Goal: Information Seeking & Learning: Learn about a topic

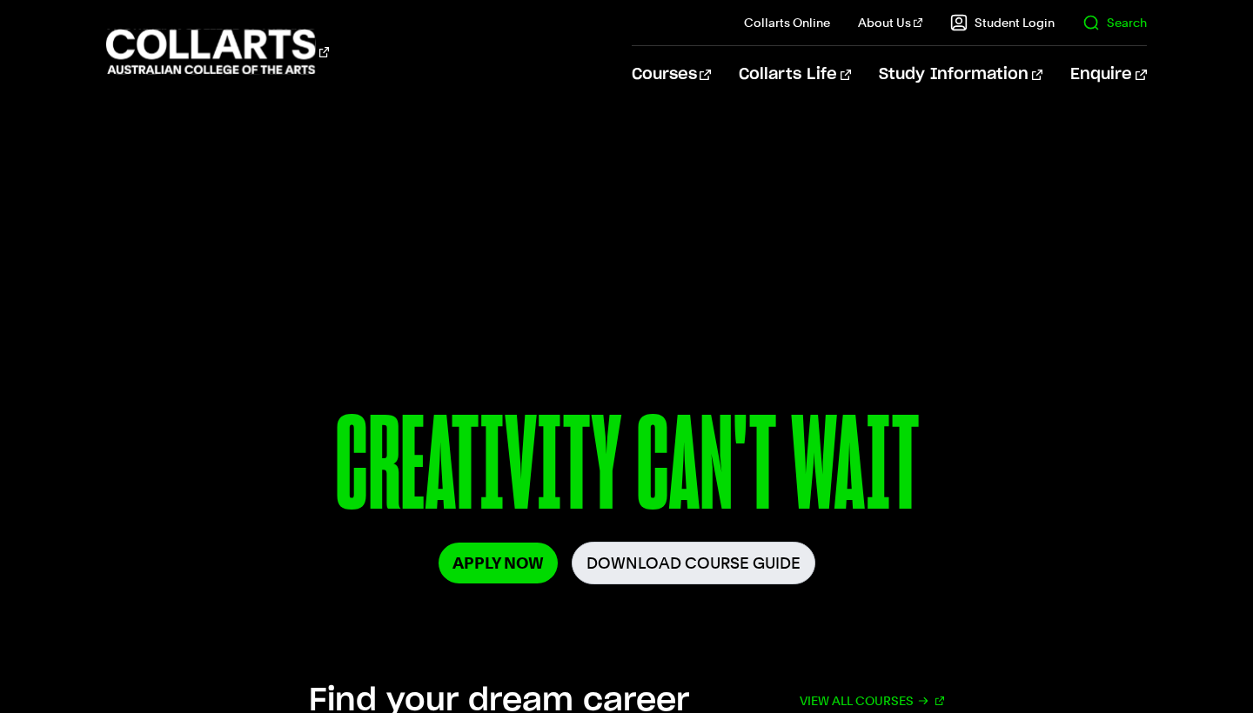
click at [1093, 30] on link "Search" at bounding box center [1114, 22] width 64 height 17
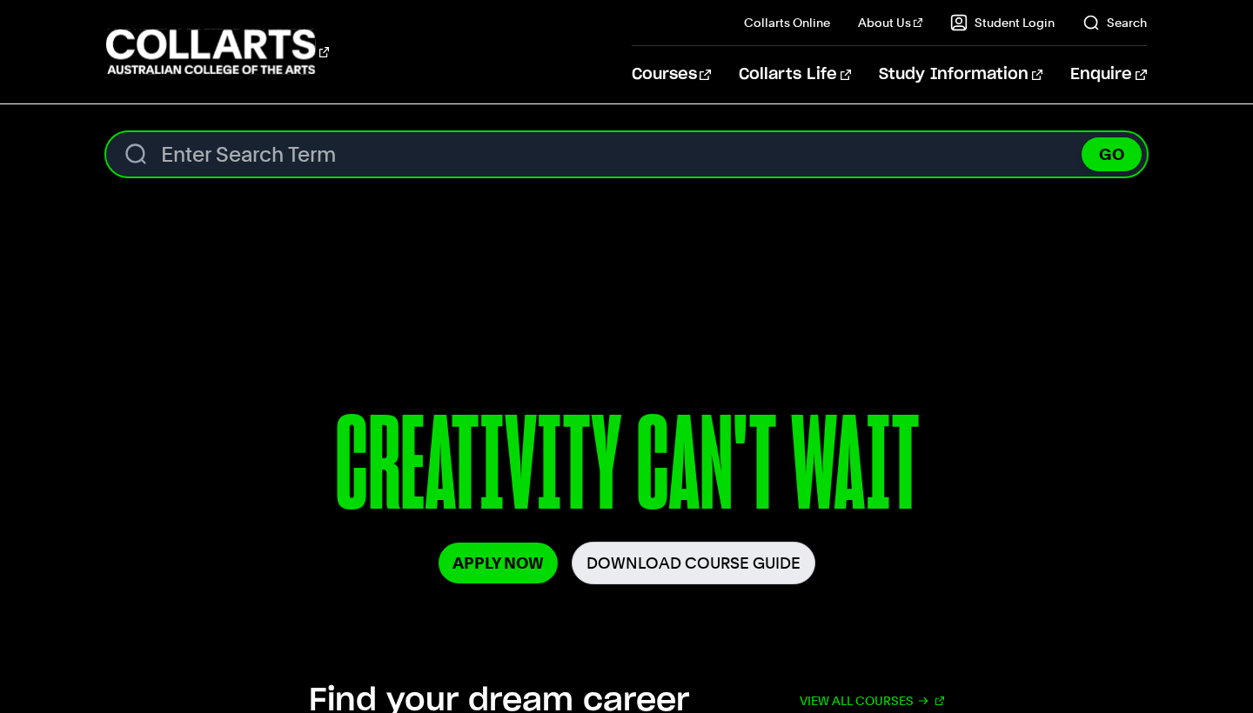
paste input "Fashion Design & Sustainability and Fashion Marketing (Double Degree)"
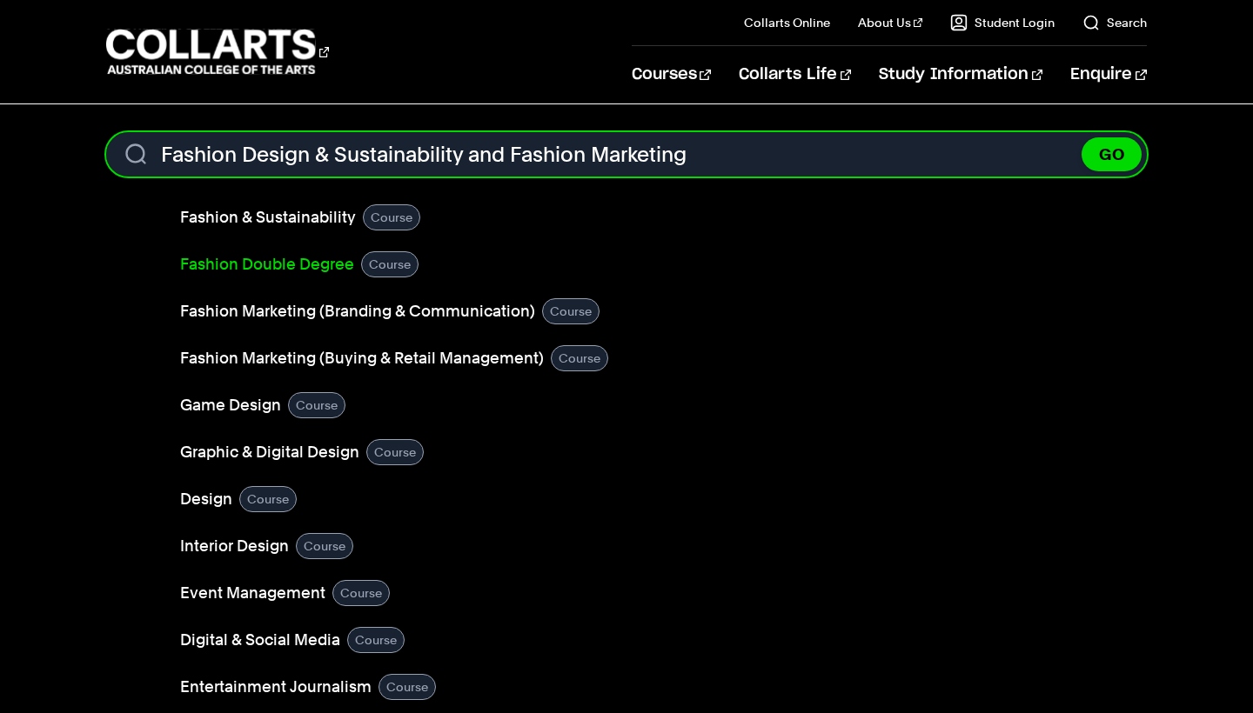
type input "Fashion Design & Sustainability and Fashion Marketing"
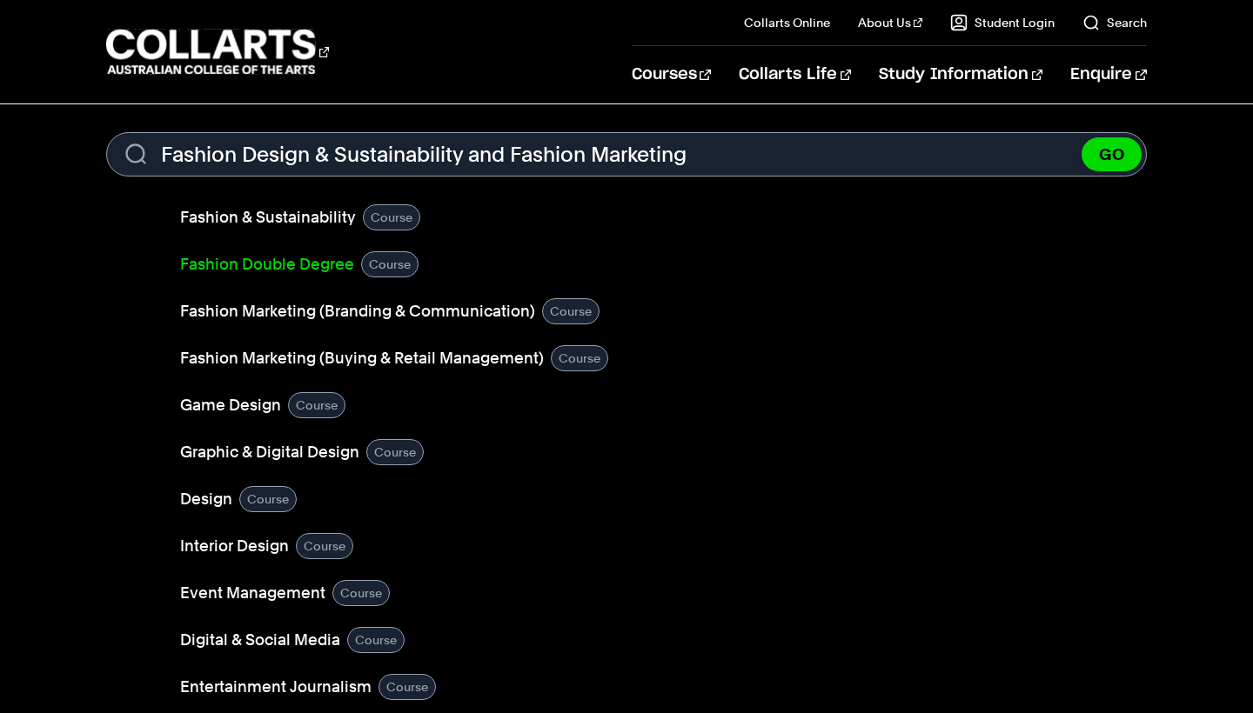
click at [292, 264] on link "Fashion Double Degree" at bounding box center [267, 264] width 174 height 24
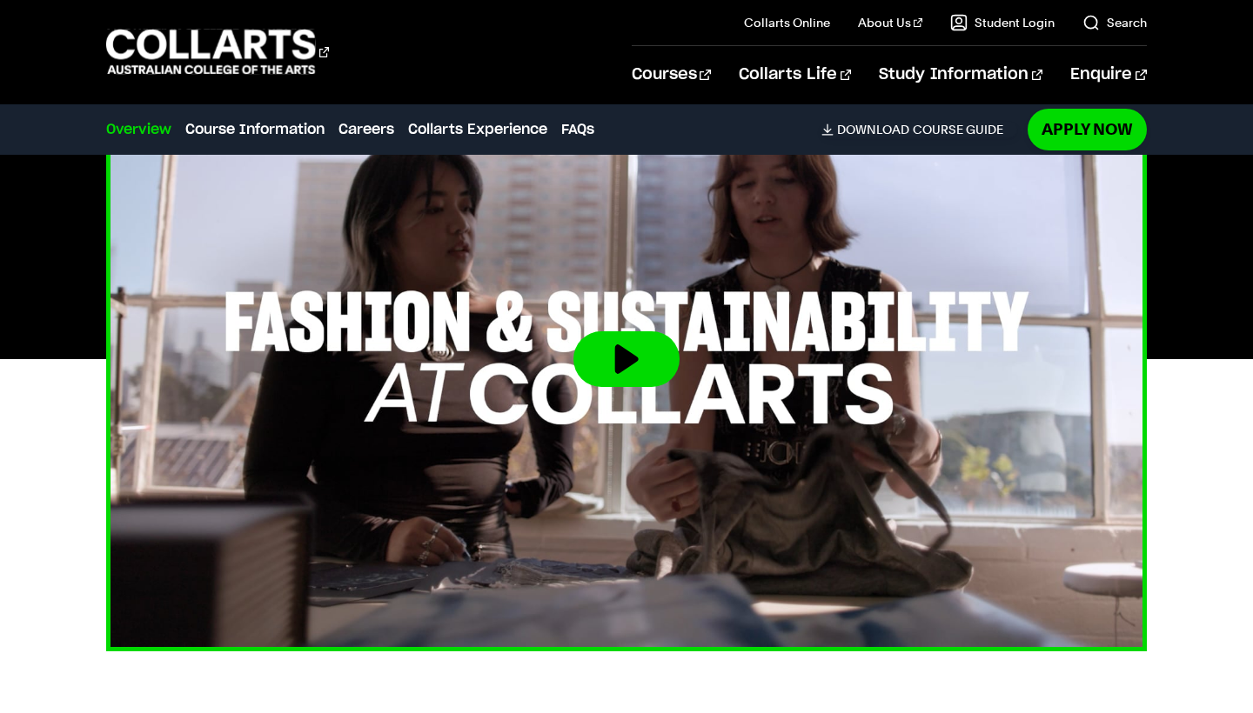
scroll to position [785, 0]
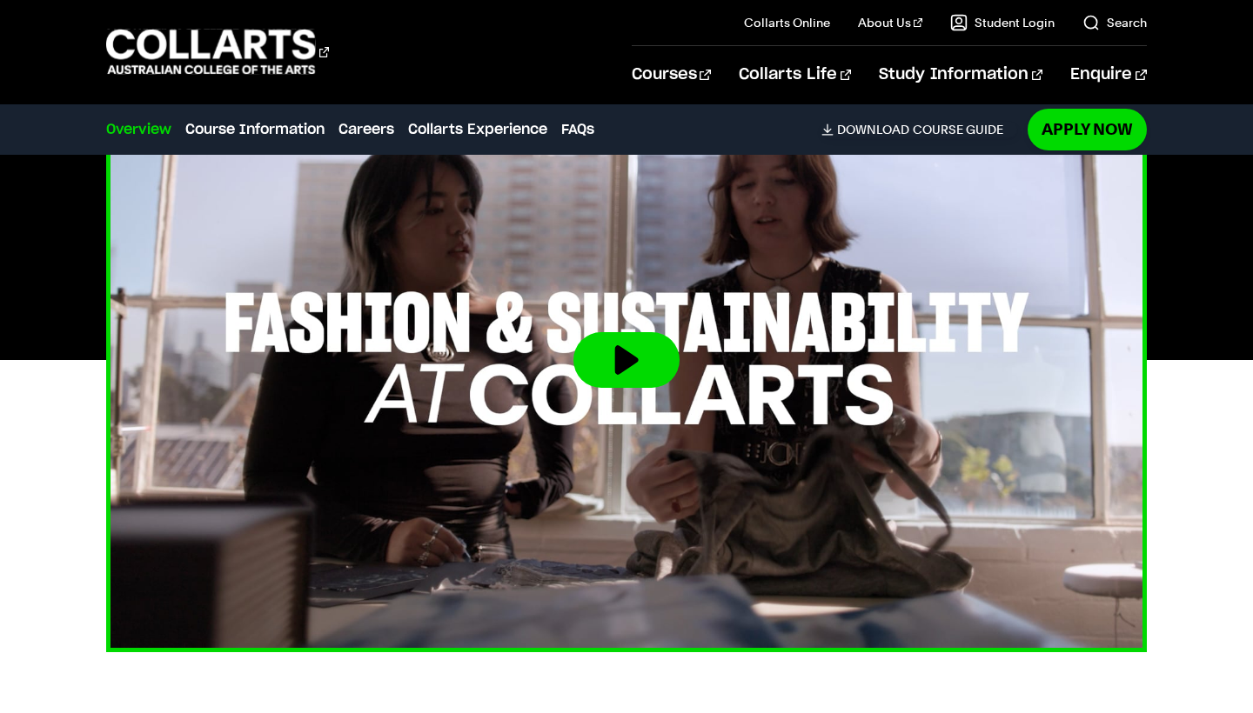
click at [619, 354] on button at bounding box center [626, 360] width 106 height 56
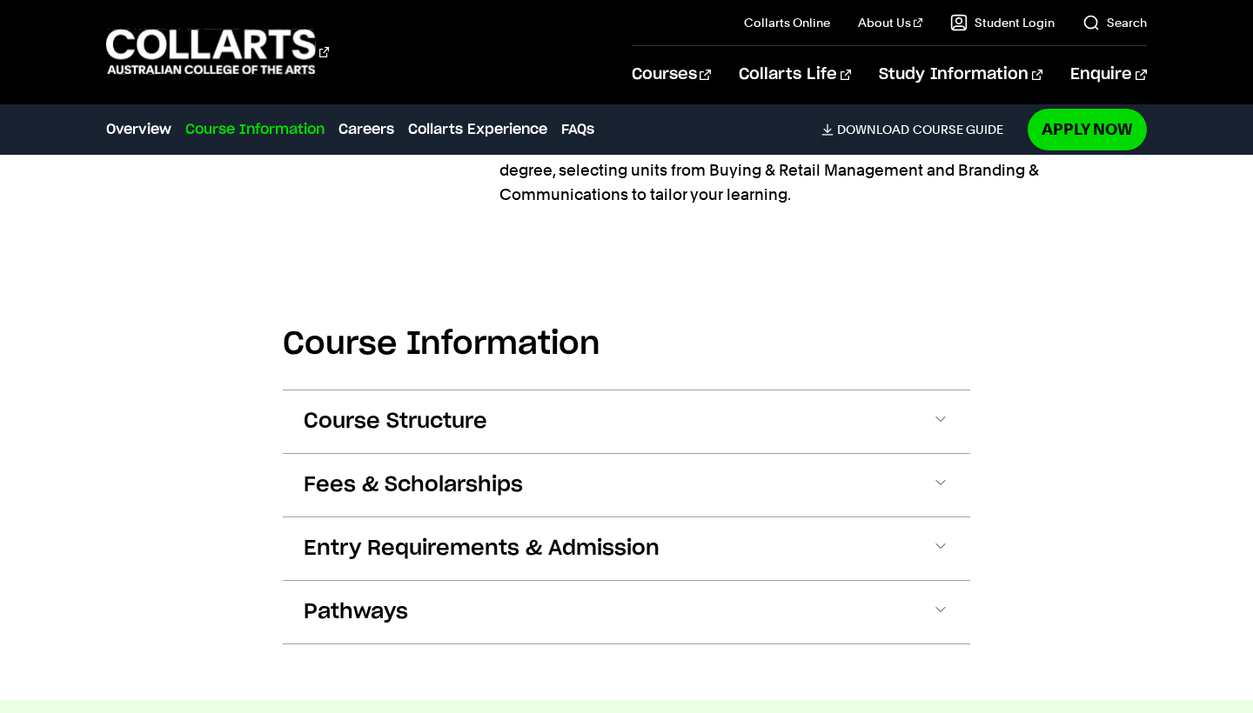
scroll to position [1731, 0]
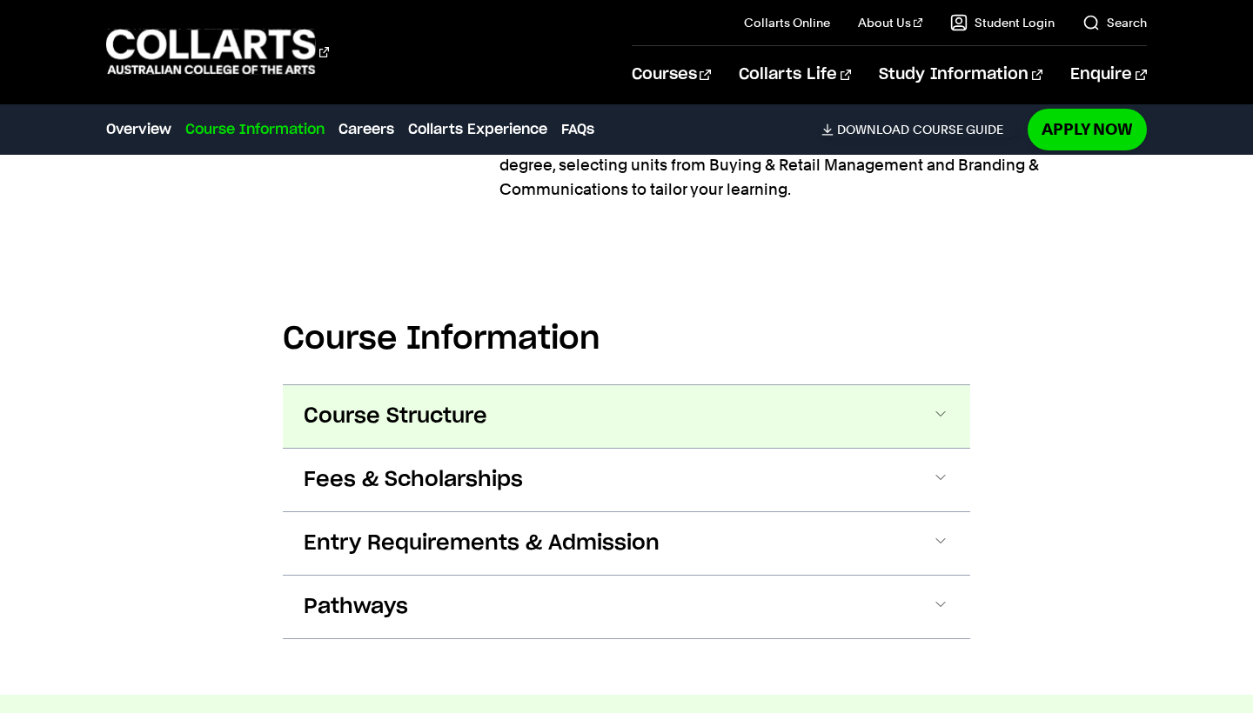
click at [919, 418] on button "Course Structure" at bounding box center [626, 416] width 687 height 63
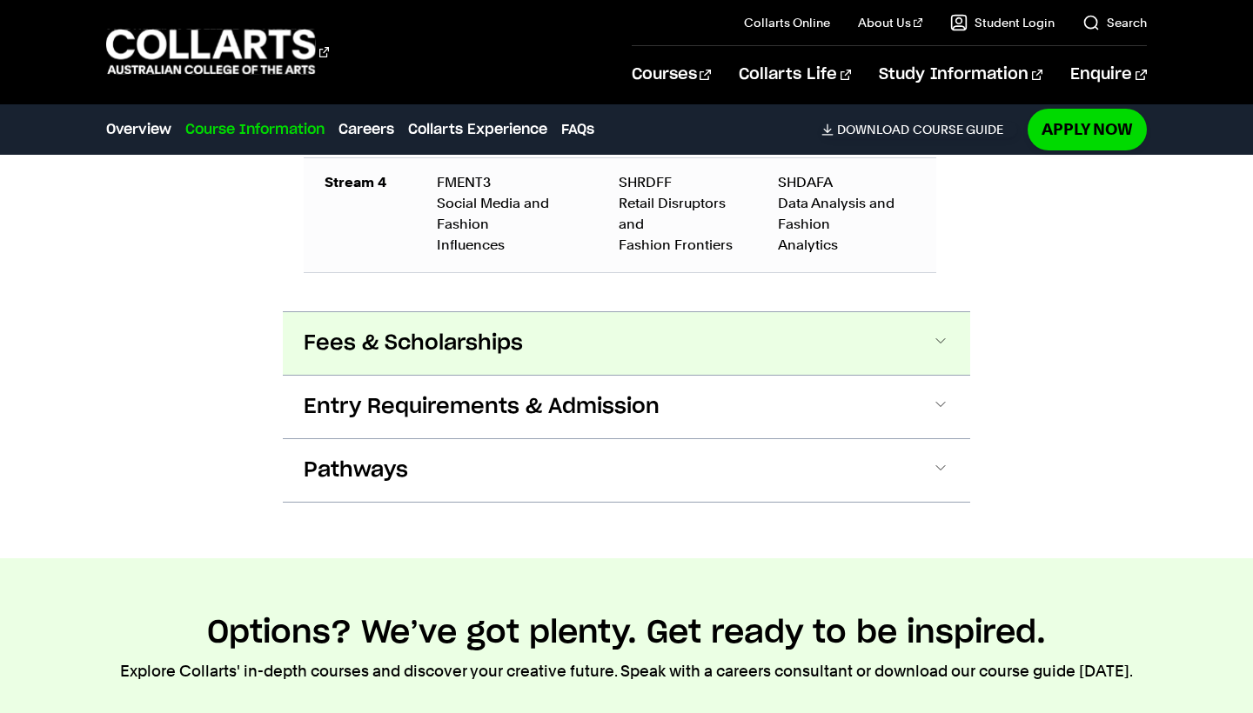
click at [747, 351] on button "Fees & Scholarships" at bounding box center [626, 343] width 687 height 63
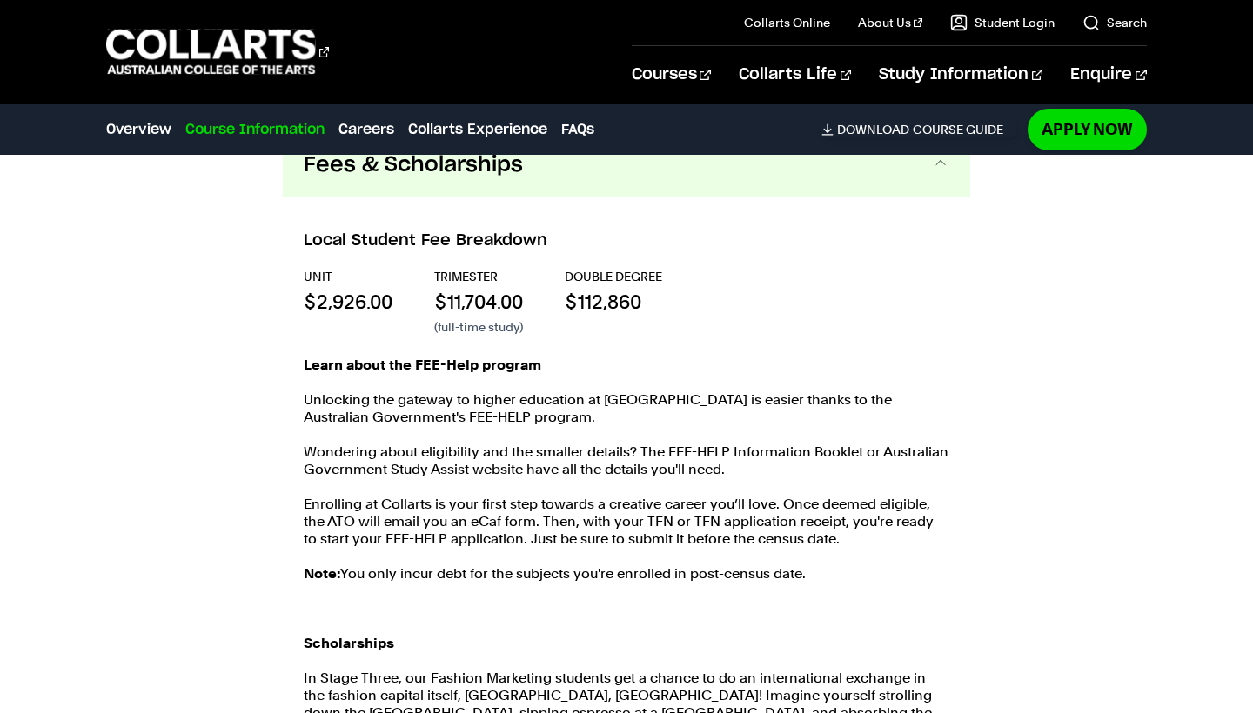
scroll to position [3749, 0]
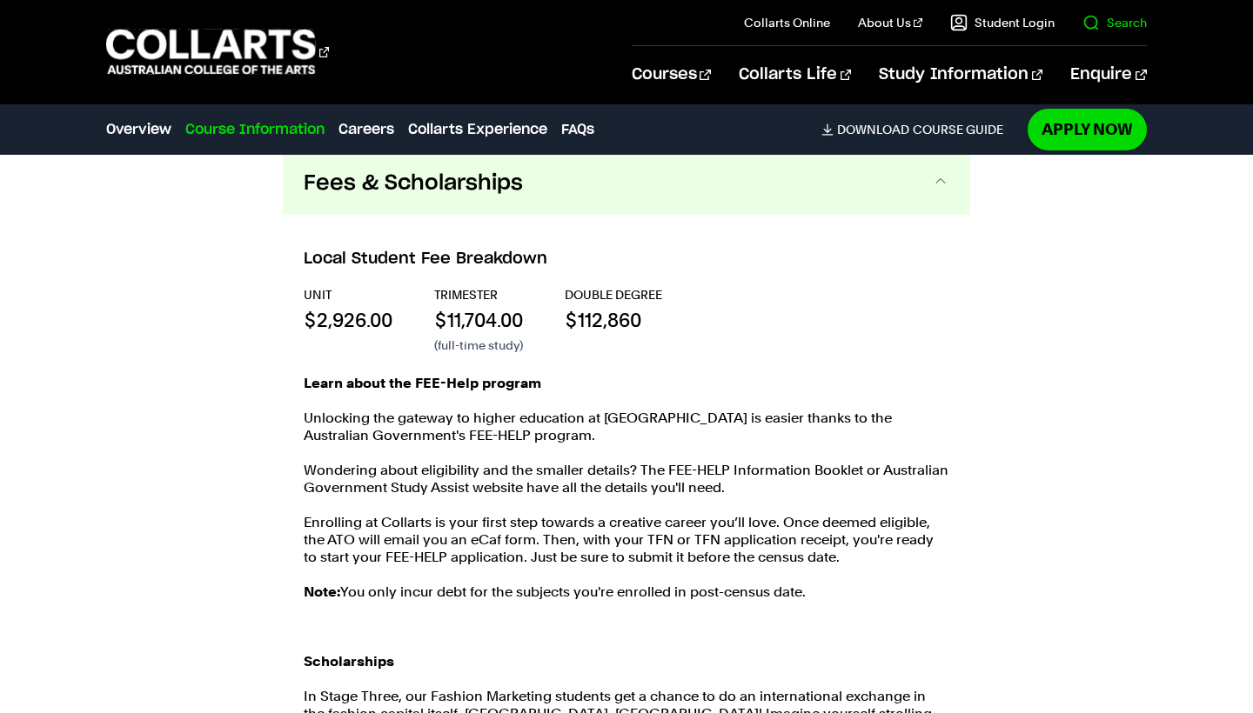
click at [1118, 20] on link "Search" at bounding box center [1114, 22] width 64 height 17
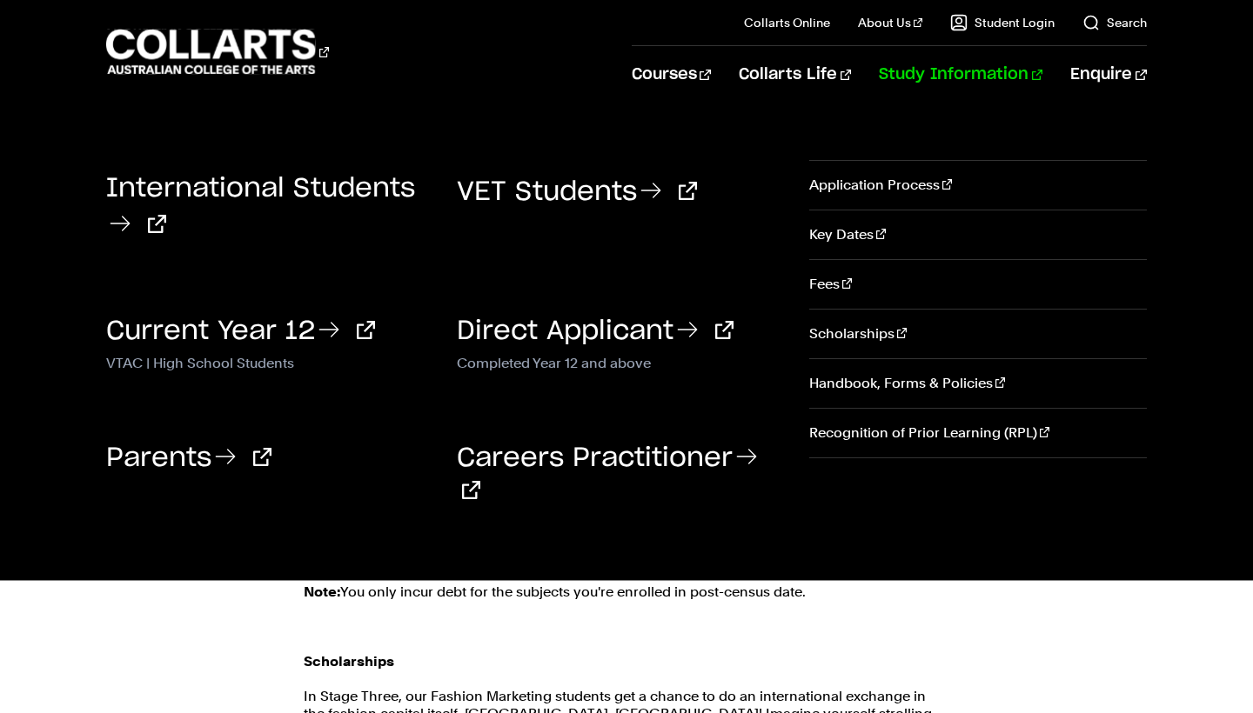
scroll to position [0, 0]
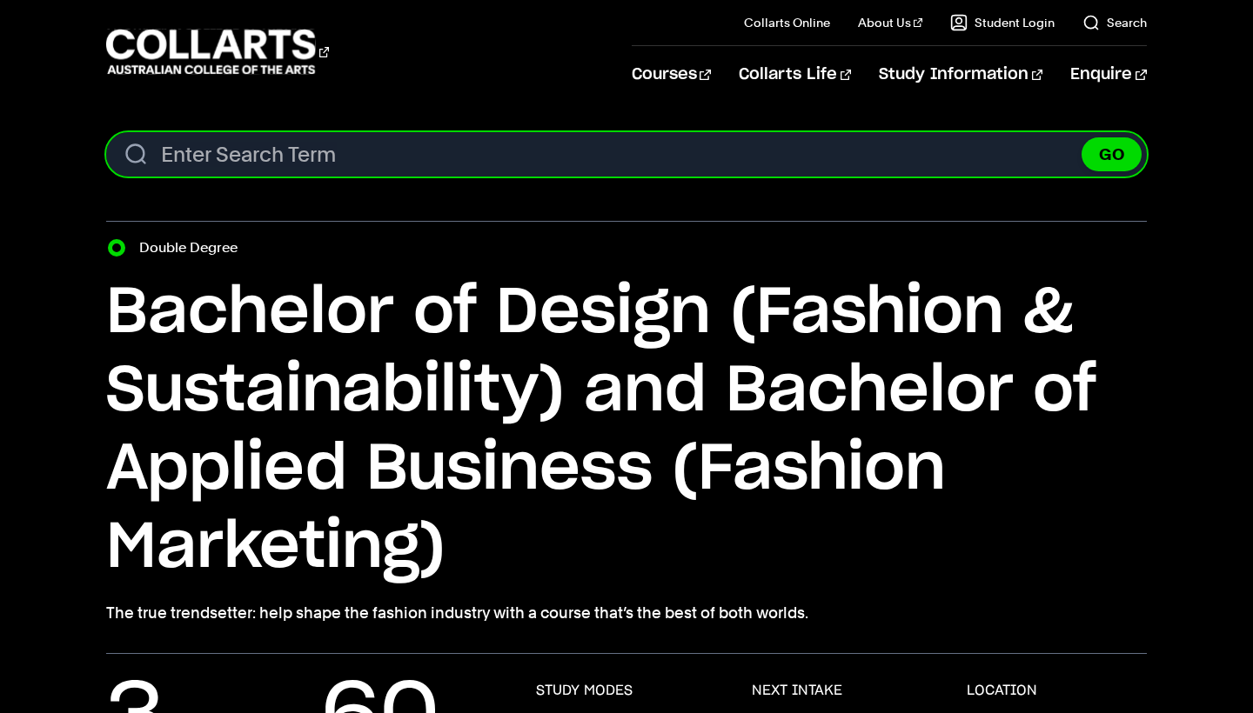
click at [305, 156] on input "Search content" at bounding box center [626, 154] width 1040 height 44
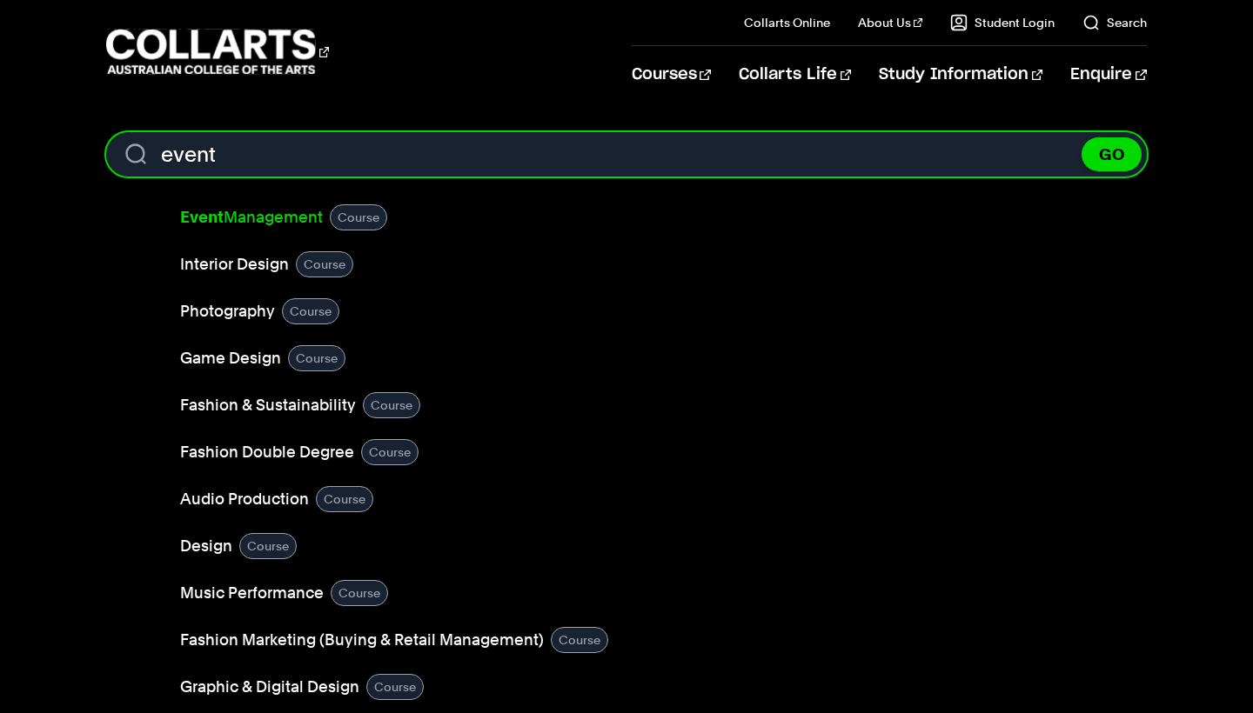
type input "event"
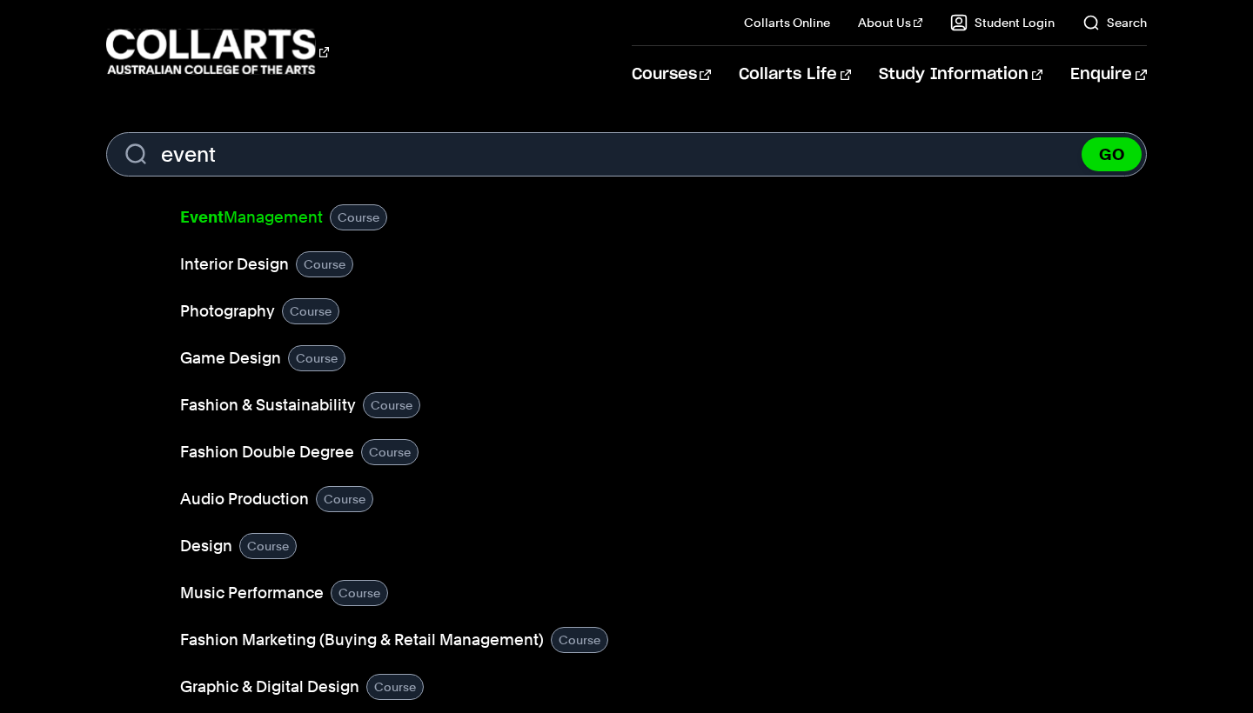
click at [241, 217] on link "Event Management" at bounding box center [251, 217] width 143 height 24
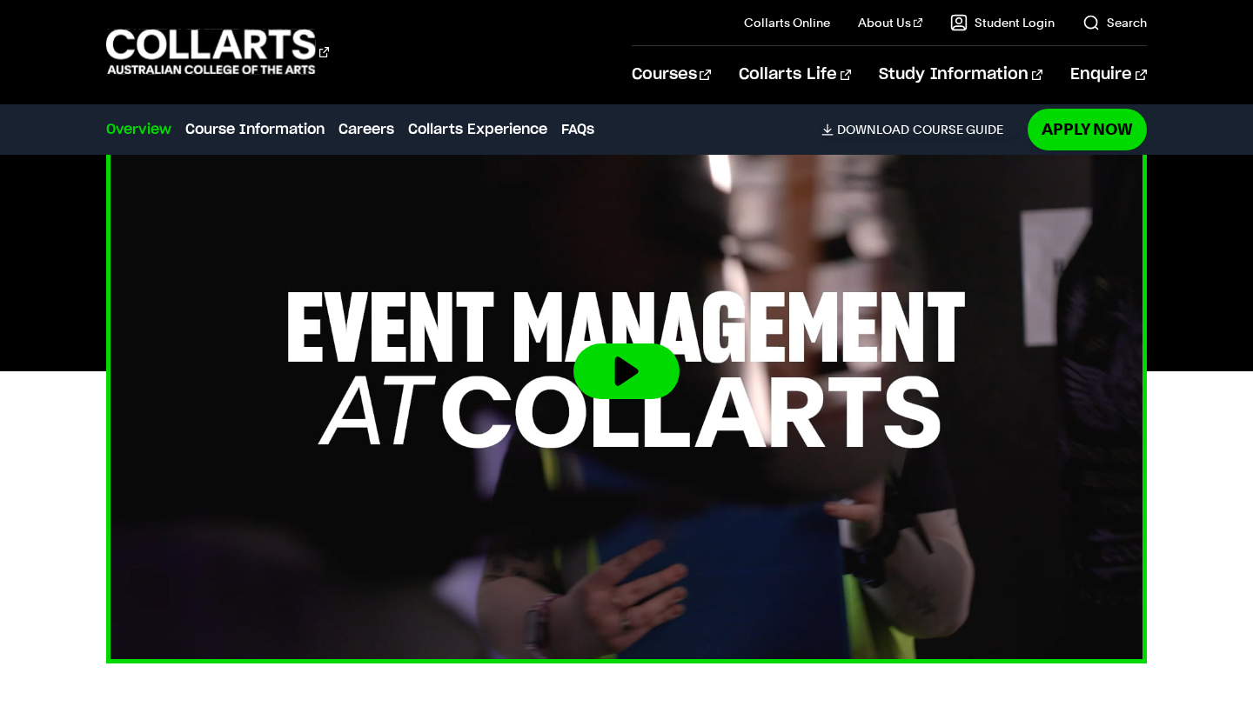
scroll to position [525, 0]
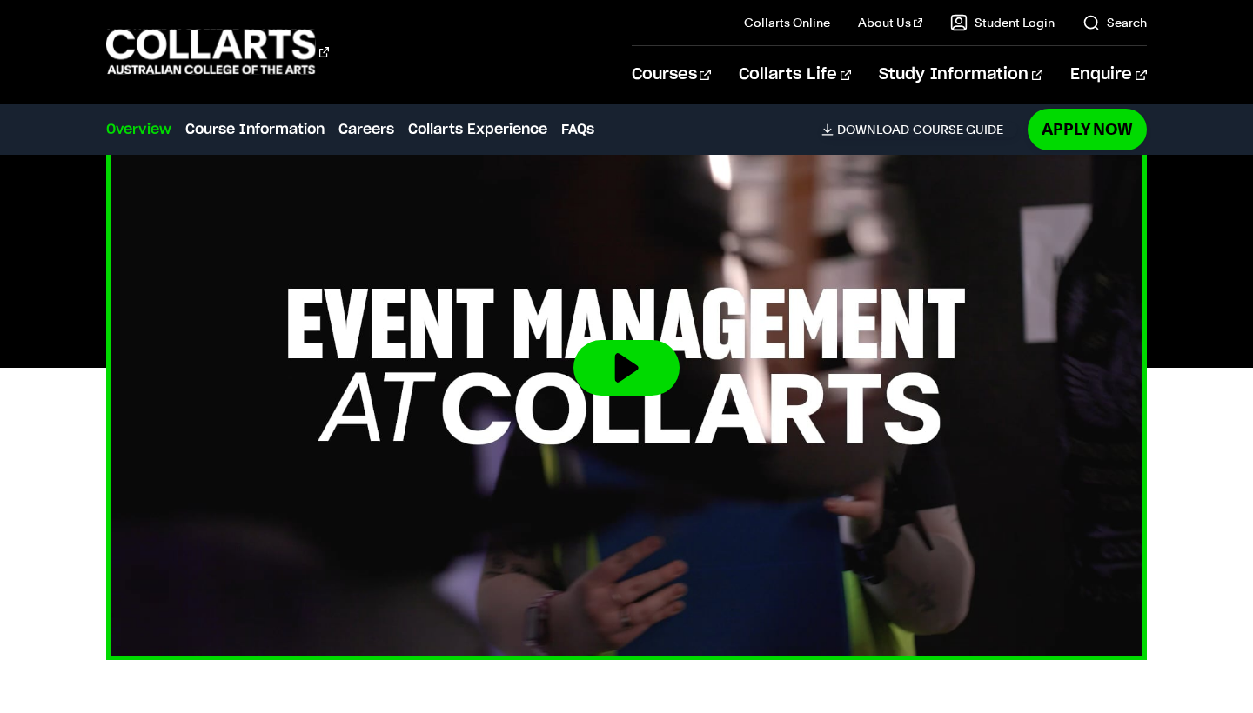
click at [606, 370] on button at bounding box center [626, 368] width 106 height 56
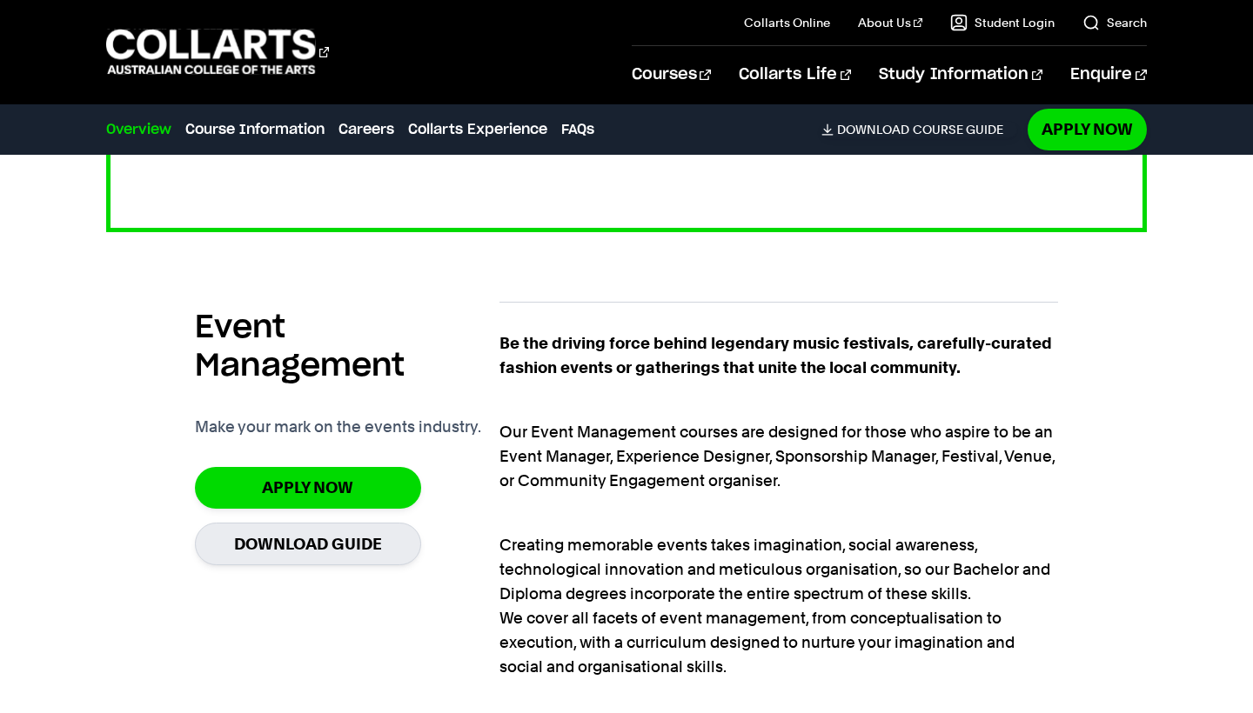
click at [632, 373] on strong "Be the driving force behind legendary music festivals, carefully-curated fashio…" at bounding box center [775, 355] width 552 height 43
